Goal: Information Seeking & Learning: Learn about a topic

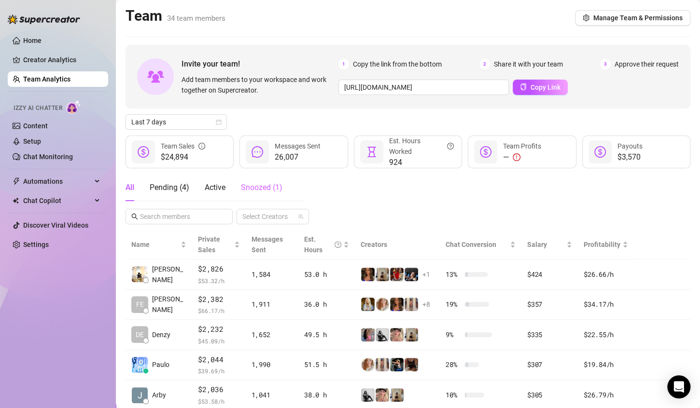
click at [248, 197] on div "Snoozed ( 1 )" at bounding box center [262, 187] width 42 height 27
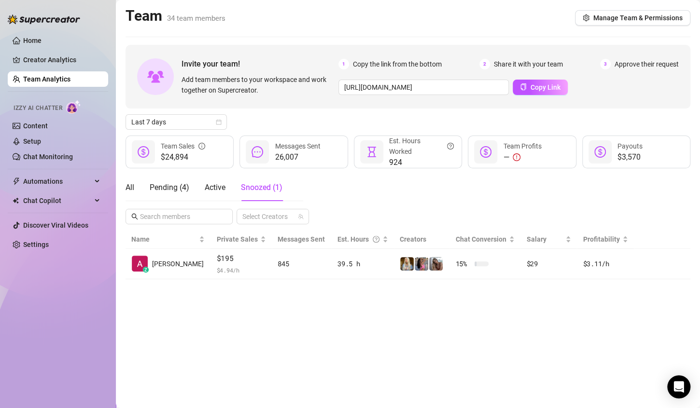
click at [204, 193] on div "All Pending ( 4 ) Active Snoozed ( 1 )" at bounding box center [203, 187] width 157 height 27
click at [129, 183] on div "All" at bounding box center [129, 188] width 9 height 12
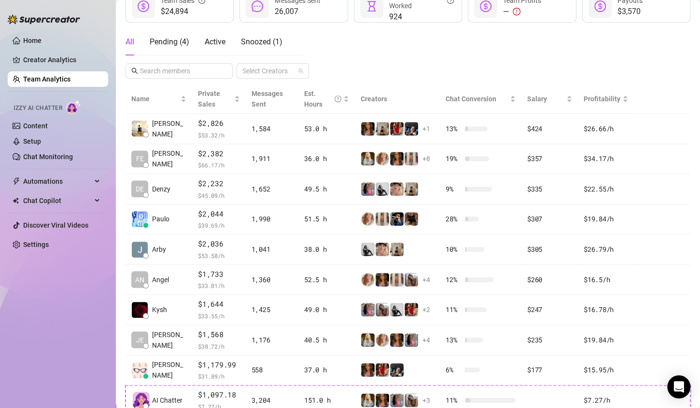
scroll to position [208, 0]
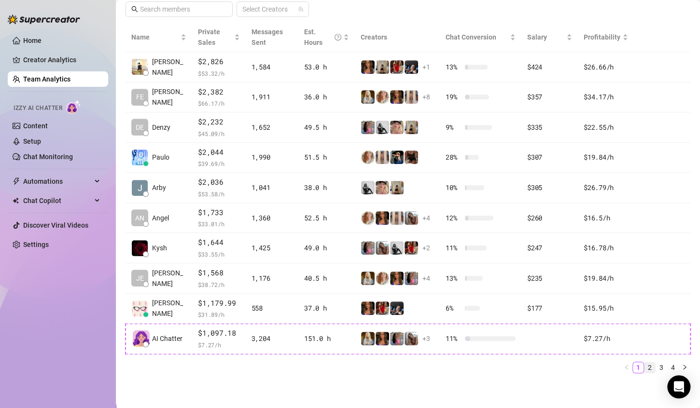
click at [644, 367] on link "2" at bounding box center [649, 367] width 11 height 11
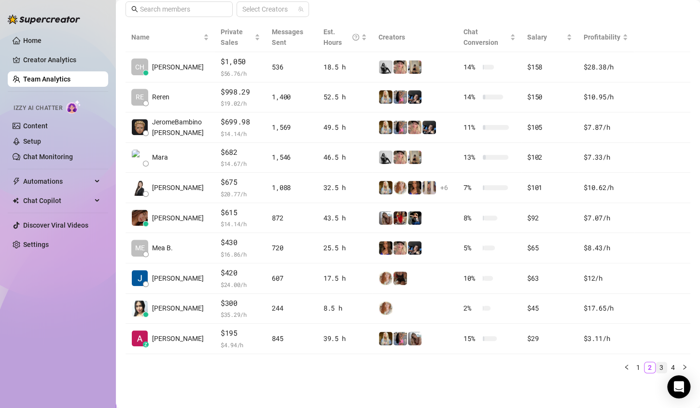
click at [658, 369] on link "3" at bounding box center [661, 367] width 11 height 11
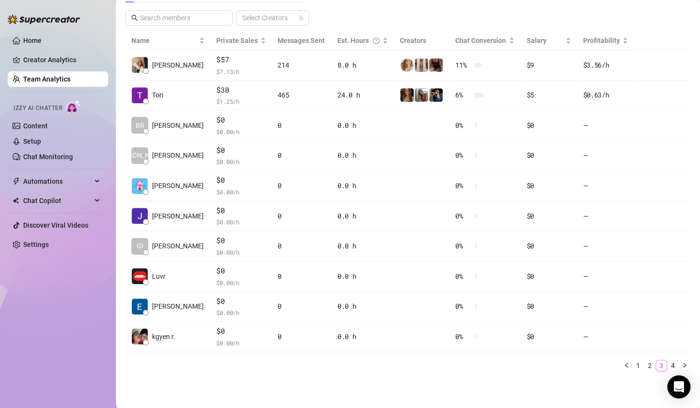
scroll to position [197, 0]
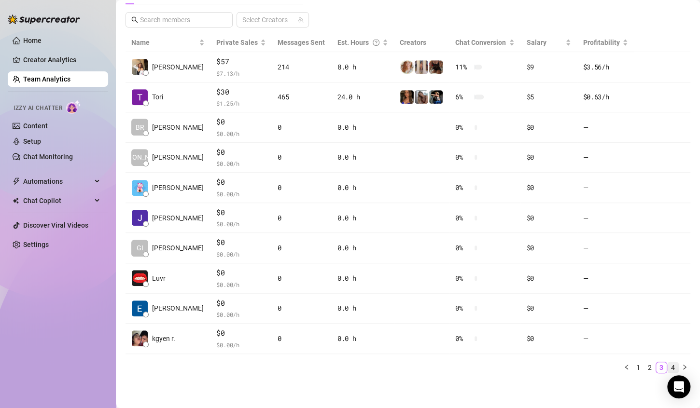
click at [667, 363] on link "4" at bounding box center [672, 367] width 11 height 11
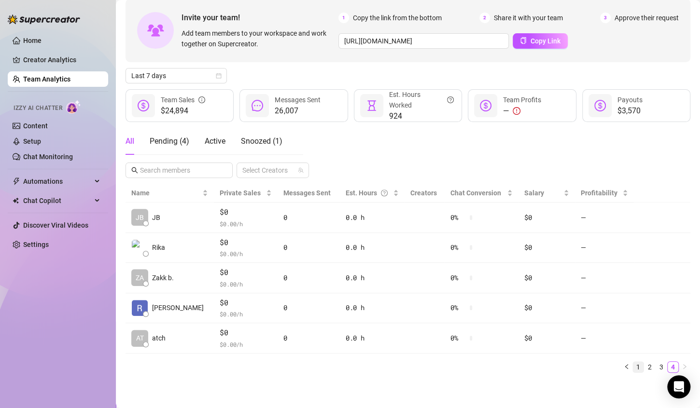
click at [633, 365] on link "1" at bounding box center [638, 367] width 11 height 11
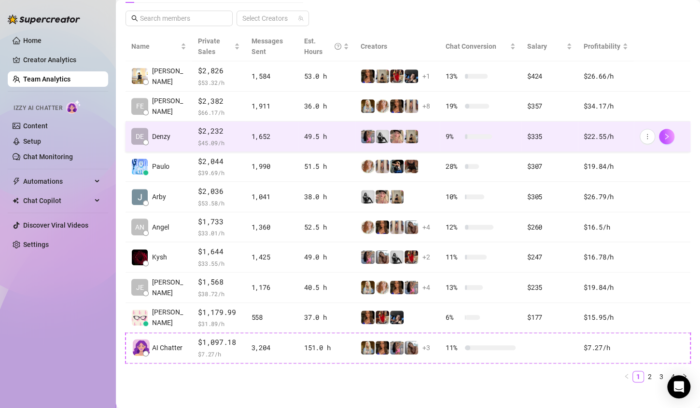
scroll to position [199, 0]
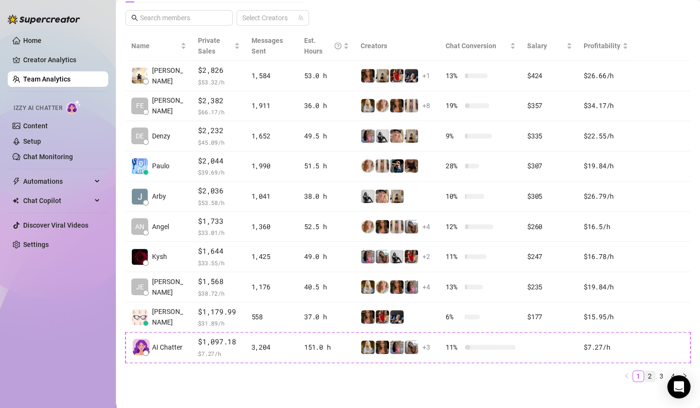
click at [644, 371] on link "2" at bounding box center [649, 376] width 11 height 11
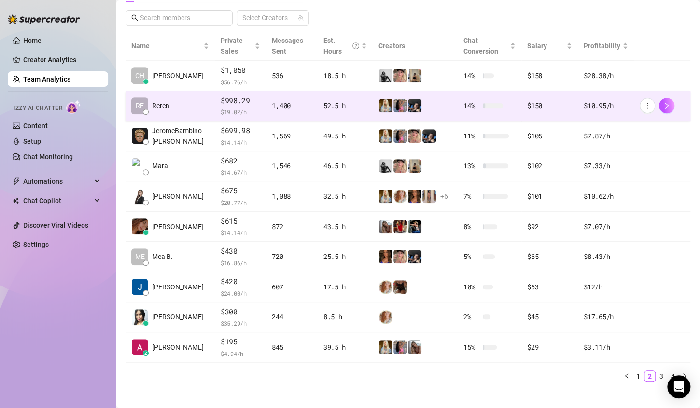
click at [430, 97] on td at bounding box center [415, 106] width 85 height 30
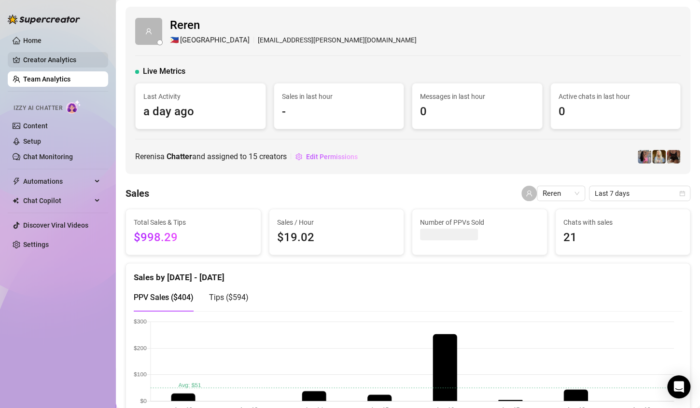
click at [59, 58] on link "Creator Analytics" at bounding box center [61, 59] width 77 height 15
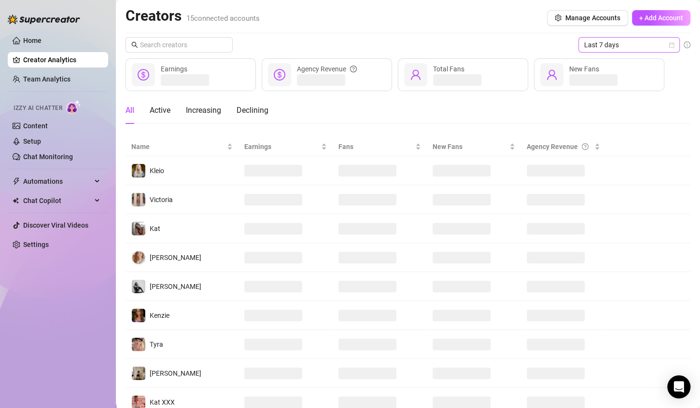
click at [668, 46] on icon "calendar" at bounding box center [671, 45] width 6 height 6
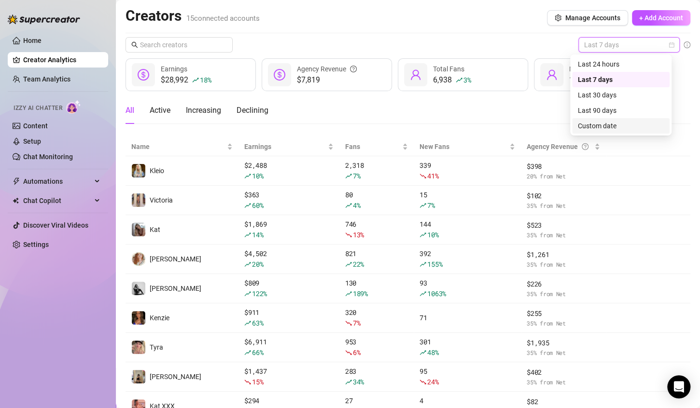
click at [627, 126] on div "Custom date" at bounding box center [621, 126] width 86 height 11
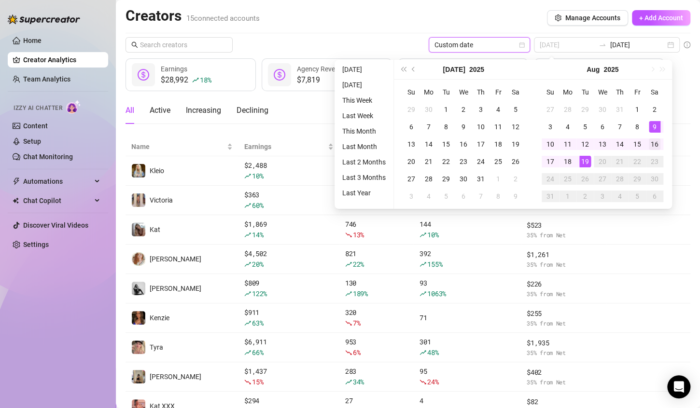
type input "[DATE]"
click at [657, 145] on div "16" at bounding box center [655, 145] width 12 height 12
type input "[DATE]"
click at [587, 166] on div "19" at bounding box center [585, 162] width 12 height 12
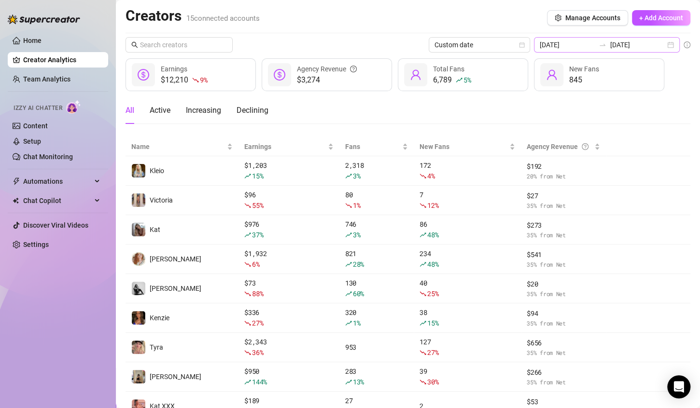
click at [668, 46] on div "[DATE] [DATE]" at bounding box center [607, 44] width 146 height 15
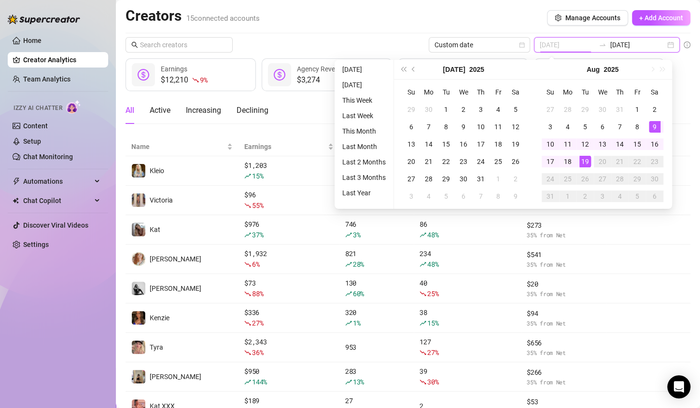
type input "[DATE]"
click at [656, 125] on div "9" at bounding box center [655, 127] width 12 height 12
type input "[DATE]"
click at [638, 148] on div "15" at bounding box center [637, 145] width 12 height 12
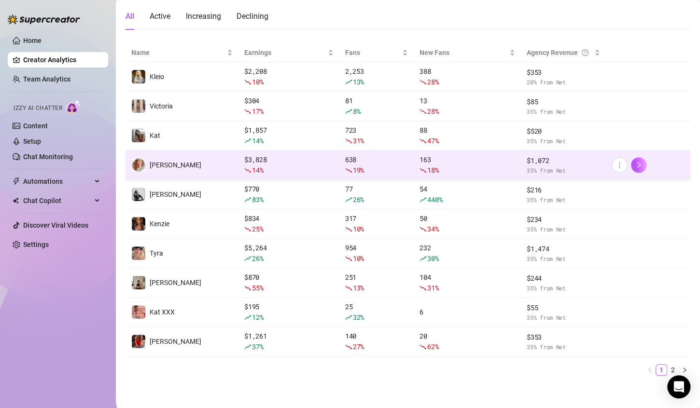
scroll to position [95, 0]
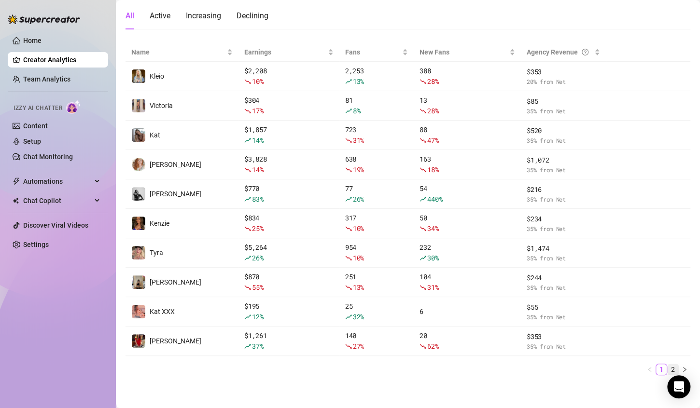
click at [667, 368] on link "2" at bounding box center [672, 369] width 11 height 11
